Goal: Task Accomplishment & Management: Use online tool/utility

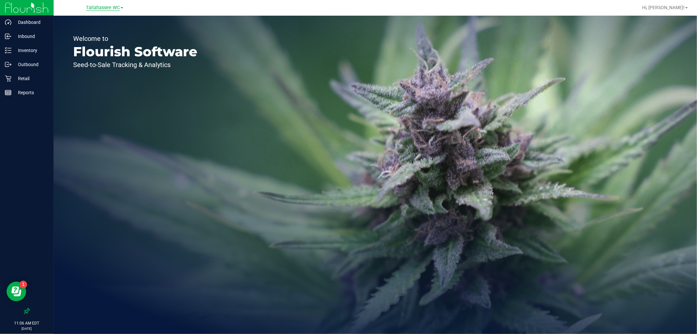
click at [118, 8] on span "Tallahassee WC" at bounding box center [103, 8] width 34 height 6
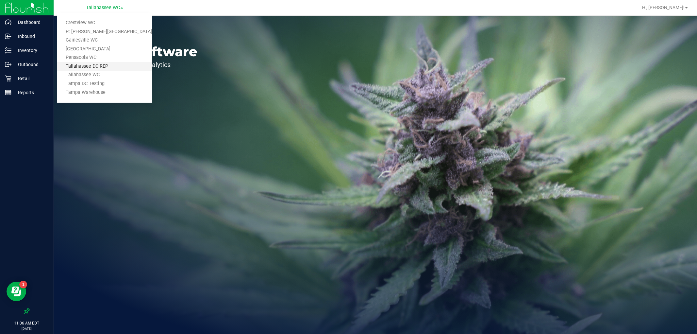
click at [106, 68] on link "Tallahassee DC REP" at bounding box center [104, 66] width 95 height 9
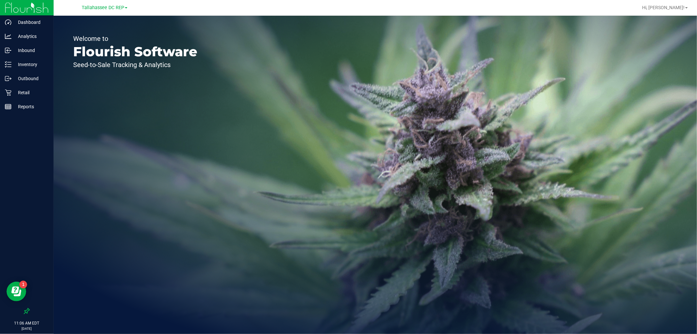
click at [118, 11] on div "[GEOGRAPHIC_DATA] DC REP Crestview WC Ft [PERSON_NAME][GEOGRAPHIC_DATA] WC [GEO…" at bounding box center [104, 8] width 95 height 10
click at [118, 11] on div "[GEOGRAPHIC_DATA] DC REP Crestview WC Ft [PERSON_NAME][GEOGRAPHIC_DATA] WC [GEO…" at bounding box center [105, 8] width 46 height 8
click at [119, 9] on span "Tallahassee DC REP" at bounding box center [103, 8] width 42 height 6
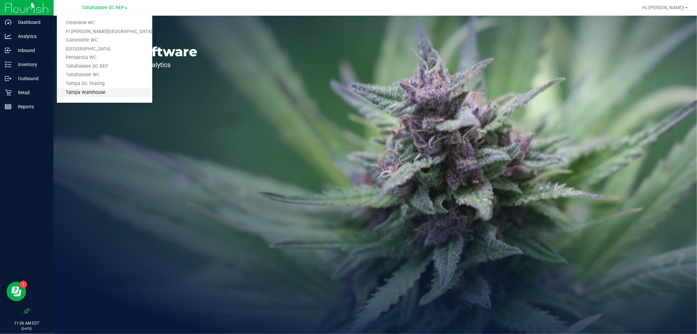
click at [101, 90] on link "Tampa Warehouse" at bounding box center [104, 92] width 95 height 9
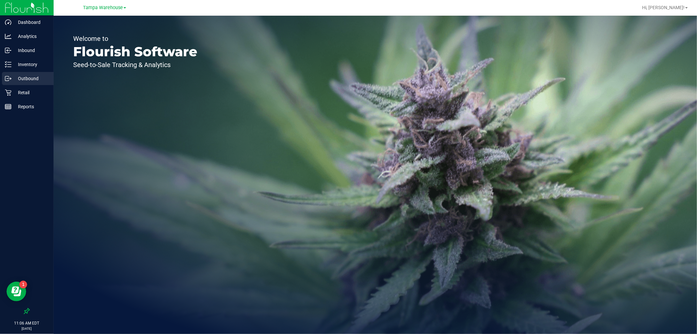
click at [41, 77] on p "Outbound" at bounding box center [30, 79] width 39 height 8
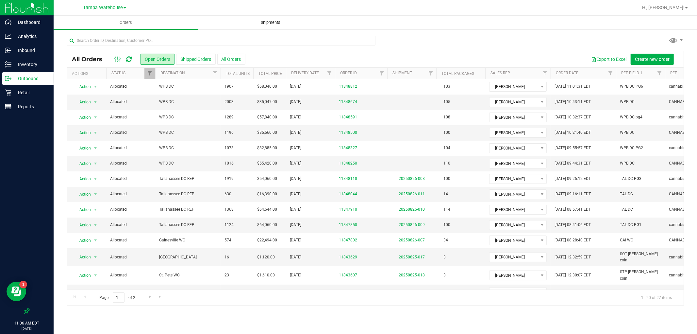
click at [261, 18] on uib-tab-heading "Shipments" at bounding box center [271, 22] width 144 height 13
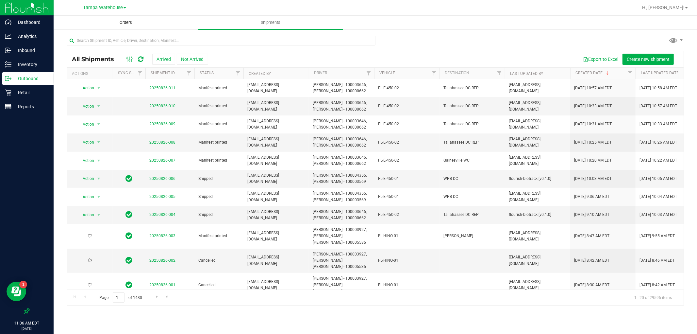
click at [131, 24] on span "Orders" at bounding box center [126, 23] width 30 height 6
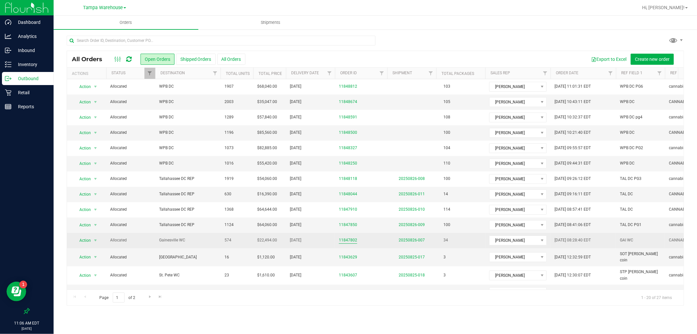
click at [355, 242] on link "11847802" at bounding box center [348, 240] width 18 height 6
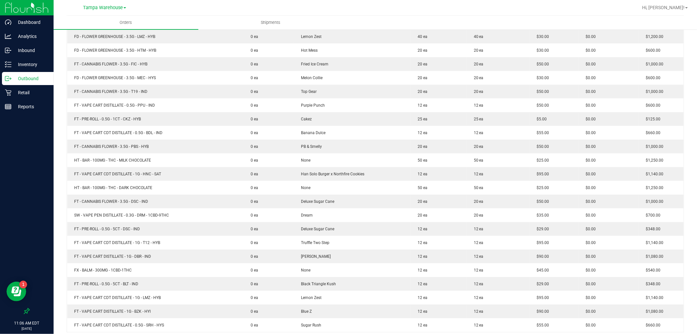
scroll to position [327, 0]
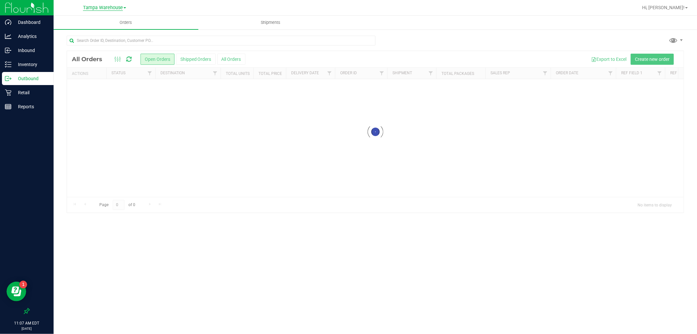
click at [113, 7] on span "Tampa Warehouse" at bounding box center [103, 8] width 40 height 6
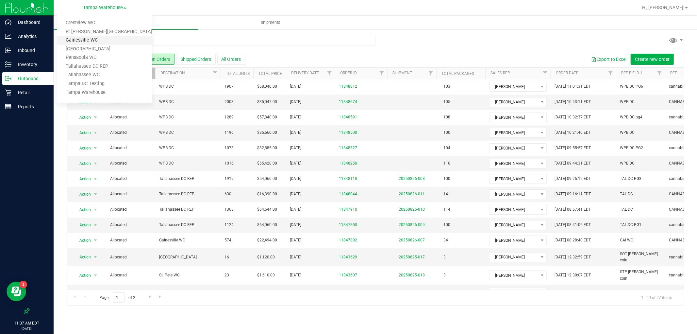
click at [100, 40] on link "Gainesville WC" at bounding box center [104, 40] width 95 height 9
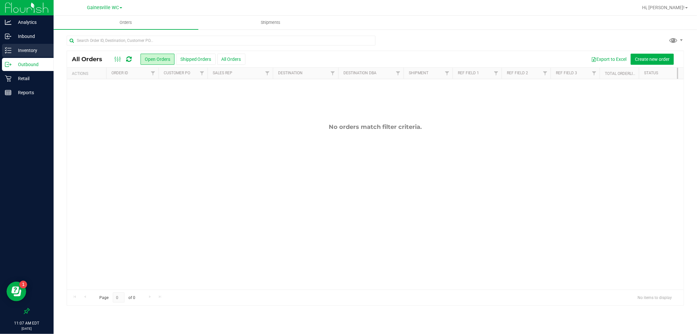
click at [45, 54] on p "Inventory" at bounding box center [30, 50] width 39 height 8
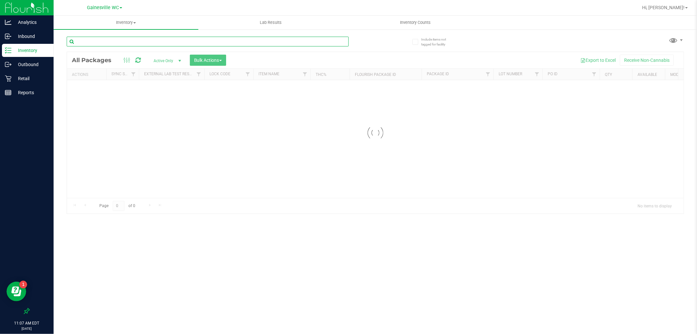
click at [132, 41] on div "Inventory All packages All inventory Waste log Create inventory Lab Results Inv…" at bounding box center [375, 175] width 643 height 318
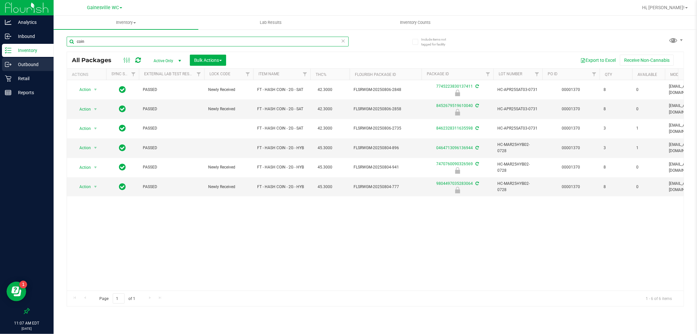
type input "coin"
click at [38, 60] on p "Outbound" at bounding box center [30, 64] width 39 height 8
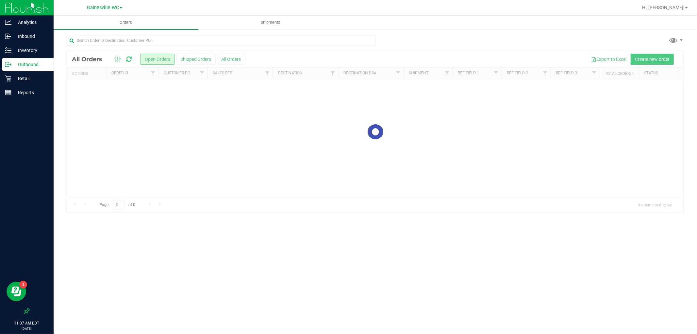
click at [108, 10] on link "Gainesville WC" at bounding box center [104, 7] width 35 height 6
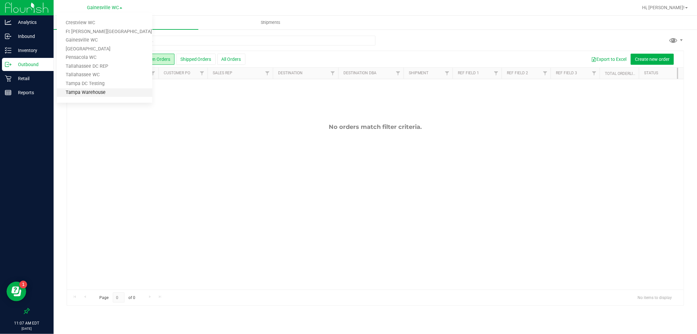
click at [105, 91] on link "Tampa Warehouse" at bounding box center [104, 92] width 95 height 9
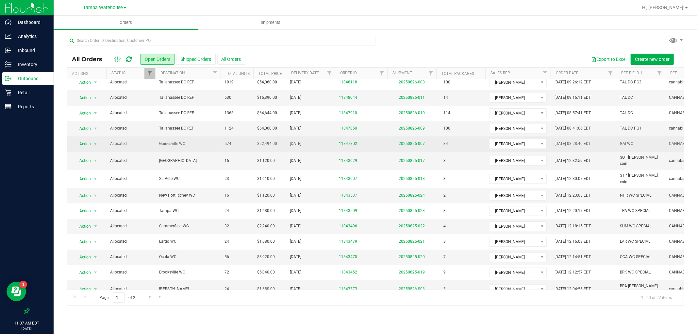
scroll to position [104, 0]
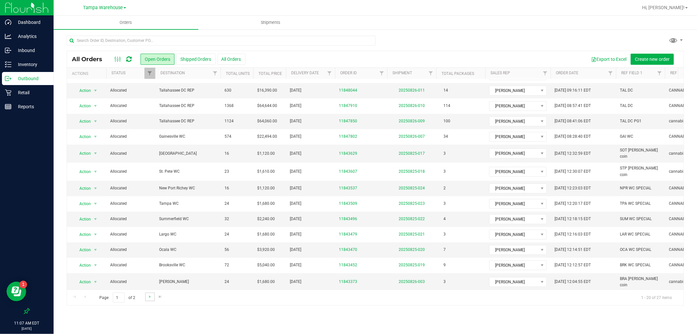
click at [146, 292] on link "Go to the next page" at bounding box center [149, 296] width 9 height 9
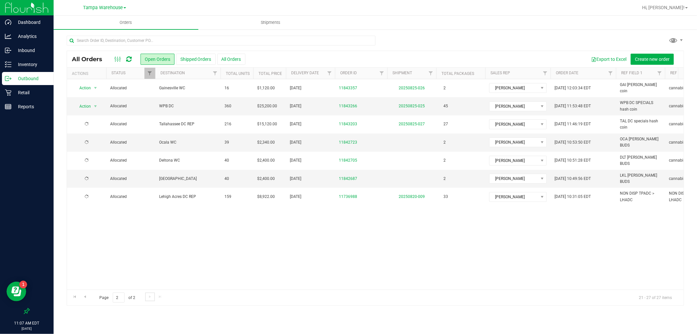
scroll to position [0, 0]
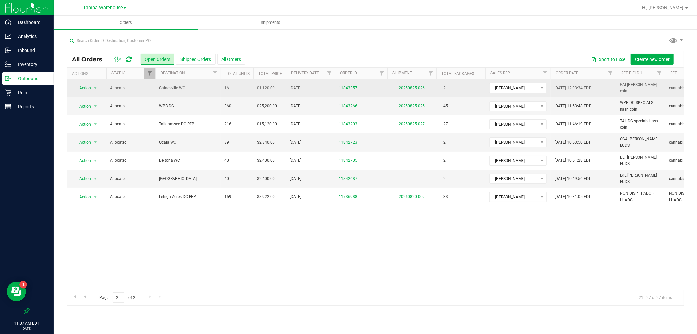
click at [353, 86] on link "11843357" at bounding box center [348, 88] width 18 height 6
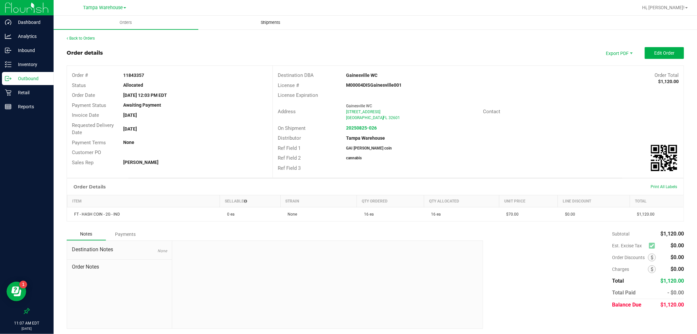
click at [264, 24] on span "Shipments" at bounding box center [270, 23] width 37 height 6
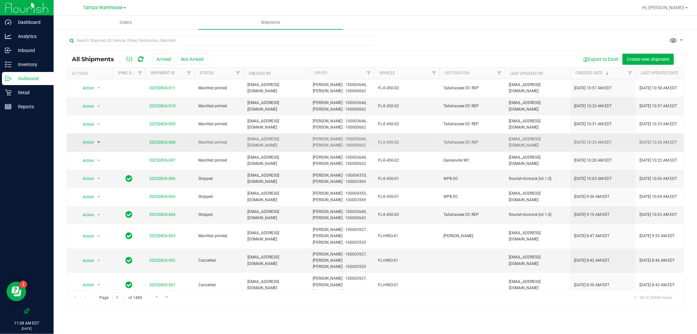
click at [87, 142] on span "Action" at bounding box center [86, 142] width 18 height 9
click at [114, 176] on li "Manifest by lot" at bounding box center [101, 173] width 49 height 10
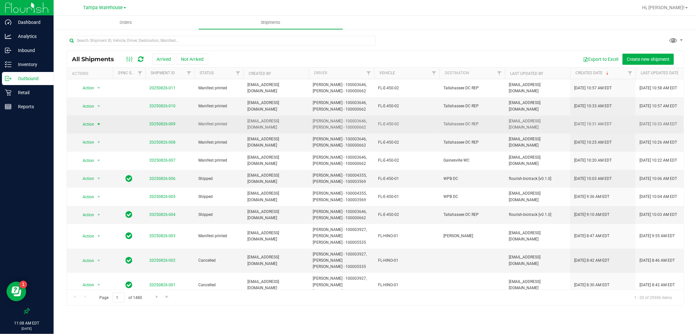
click at [94, 122] on span "Action" at bounding box center [86, 124] width 18 height 9
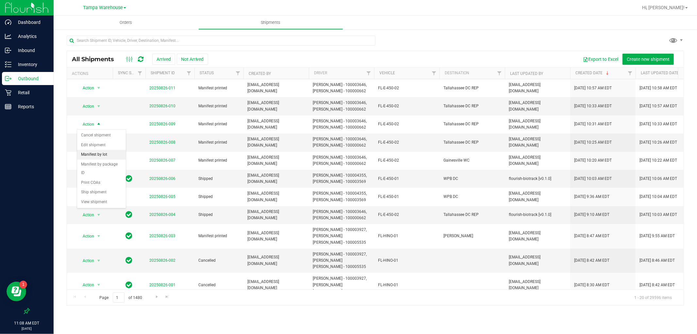
click at [113, 155] on li "Manifest by lot" at bounding box center [101, 155] width 49 height 10
click at [100, 107] on span "select" at bounding box center [98, 106] width 5 height 5
click at [118, 136] on li "Manifest by lot" at bounding box center [101, 137] width 49 height 10
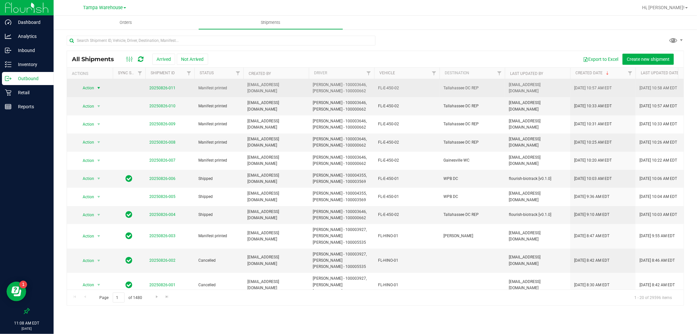
click at [100, 89] on span "select" at bounding box center [98, 87] width 5 height 5
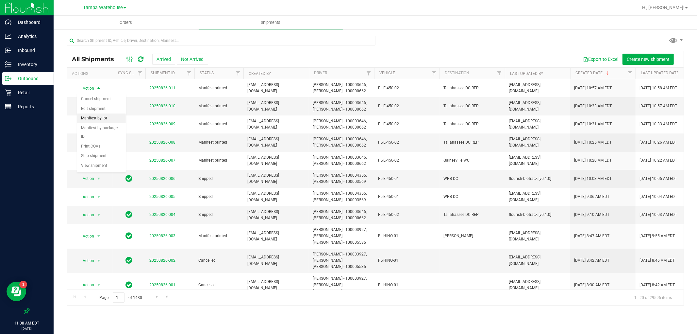
click at [110, 117] on li "Manifest by lot" at bounding box center [101, 118] width 49 height 10
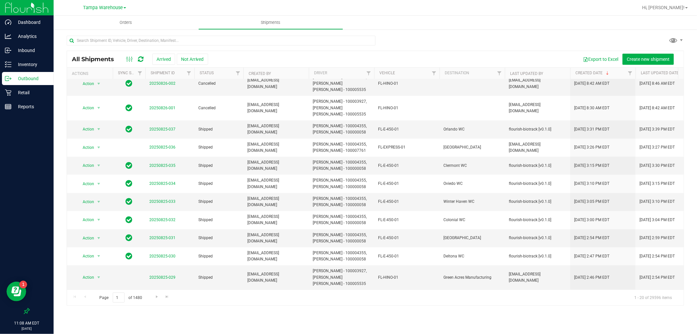
scroll to position [226, 0]
click at [134, 21] on span "Orders" at bounding box center [126, 23] width 30 height 6
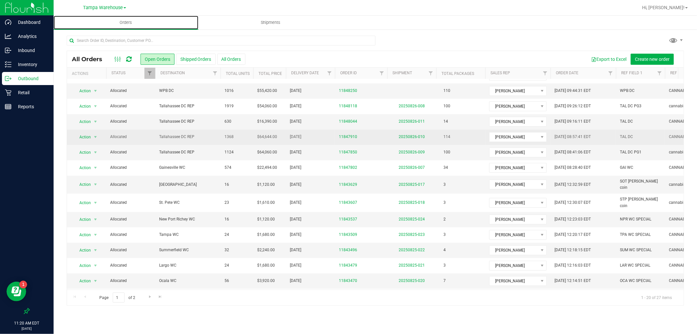
scroll to position [104, 0]
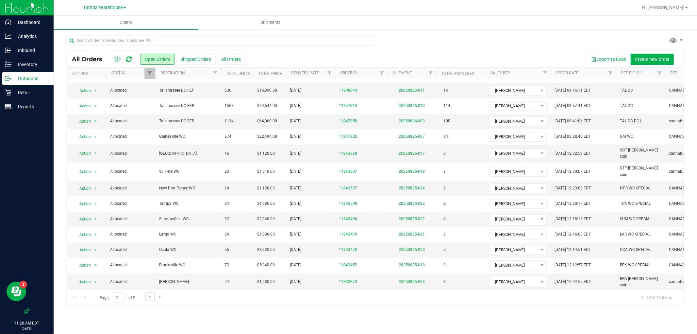
click at [148, 299] on link "Go to the next page" at bounding box center [149, 296] width 9 height 9
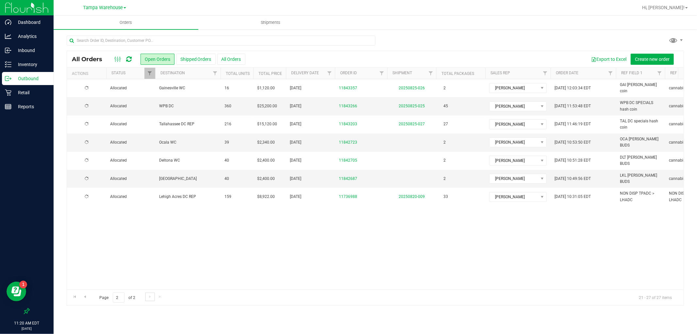
scroll to position [0, 0]
click at [266, 27] on uib-tab-heading "Shipments" at bounding box center [271, 22] width 144 height 13
